Goal: Task Accomplishment & Management: Manage account settings

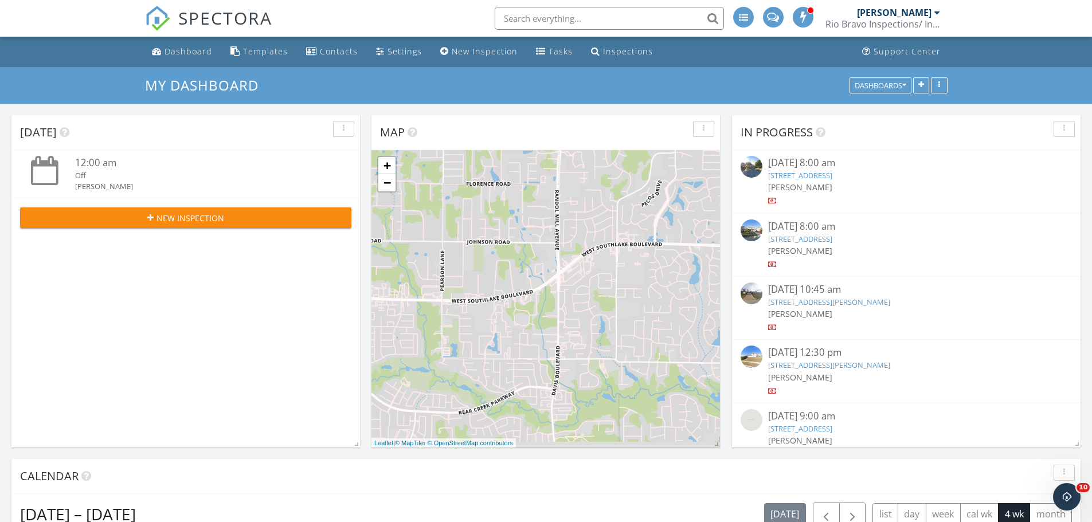
click at [925, 21] on div "Rio Bravo Inspections/ Inspectify Pro" at bounding box center [883, 23] width 115 height 11
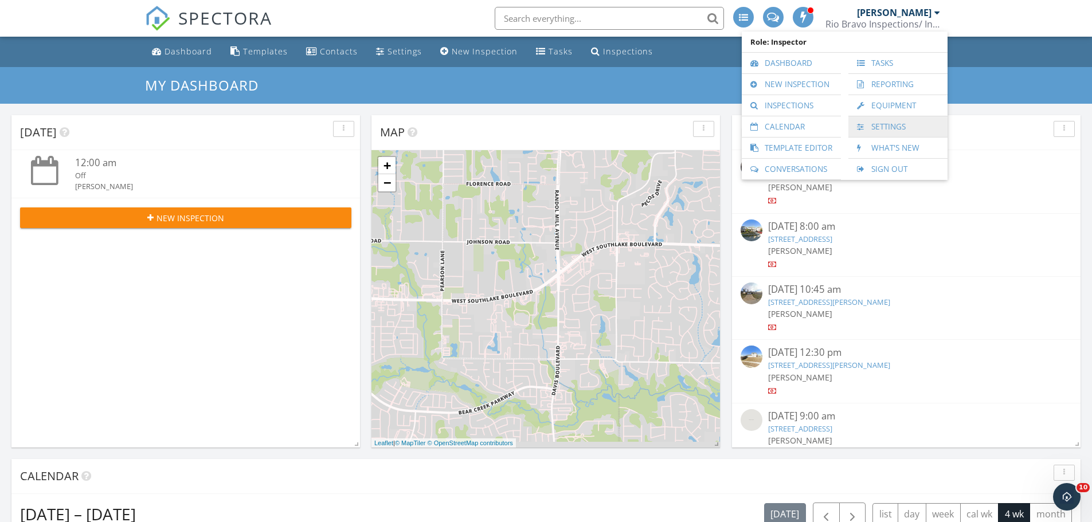
click at [901, 126] on link "Settings" at bounding box center [898, 126] width 88 height 21
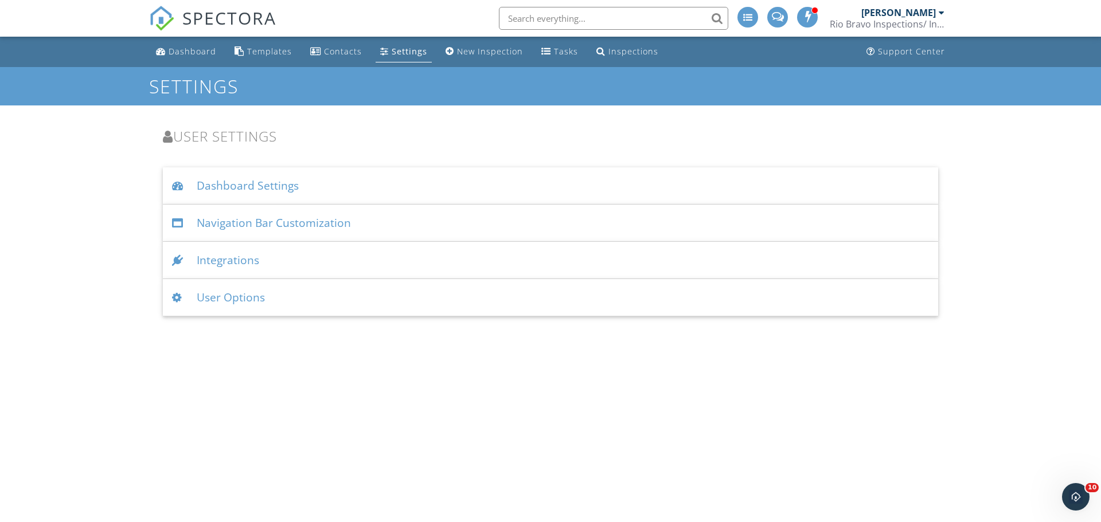
click at [239, 302] on div "User Options" at bounding box center [550, 297] width 775 height 37
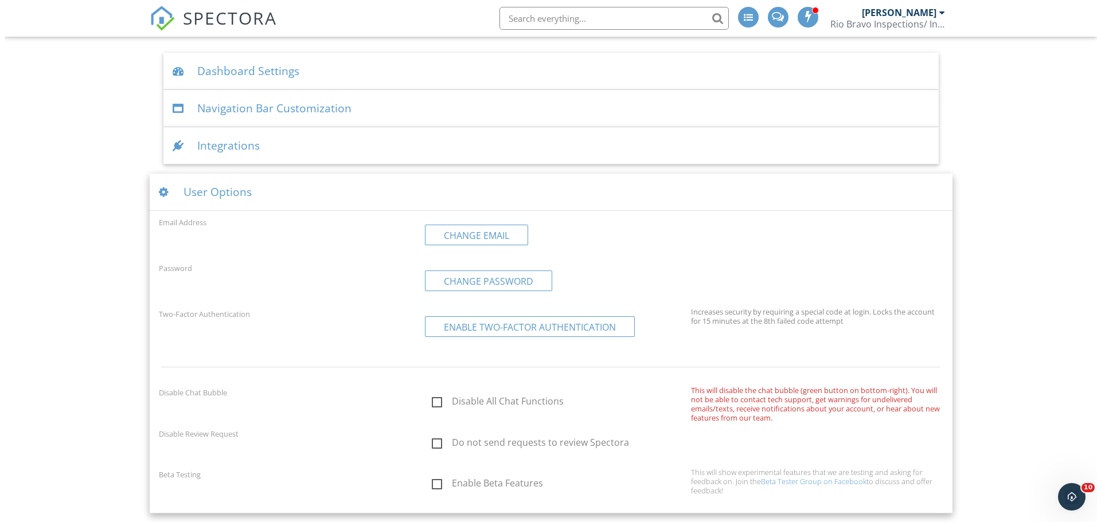
scroll to position [115, 0]
click at [492, 274] on link "Change Password" at bounding box center [483, 280] width 127 height 21
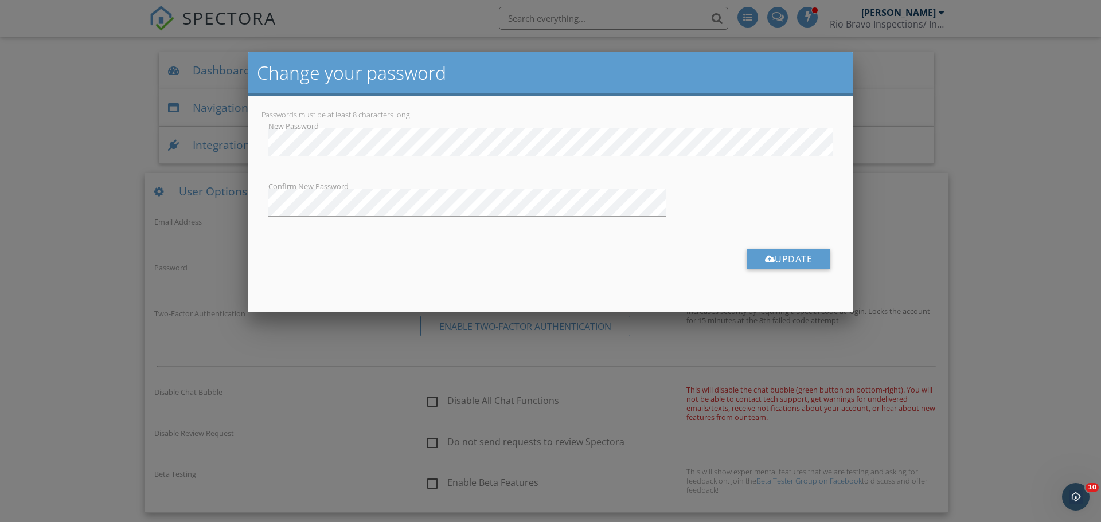
click at [654, 245] on div "Update" at bounding box center [550, 264] width 578 height 48
click at [783, 263] on button "Update" at bounding box center [789, 259] width 84 height 21
